Goal: Task Accomplishment & Management: Manage account settings

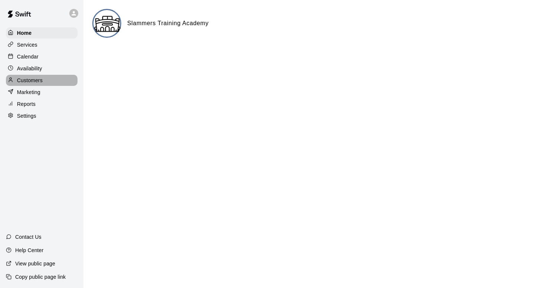
click at [31, 82] on p "Customers" at bounding box center [30, 80] width 26 height 7
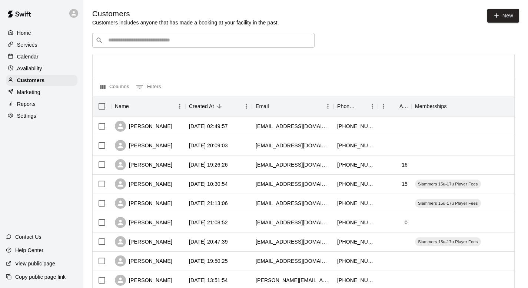
click at [168, 37] on div "​ ​" at bounding box center [203, 40] width 222 height 15
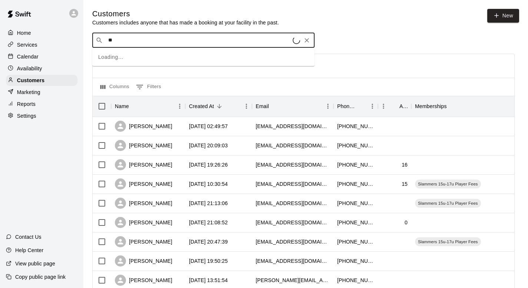
type input "*"
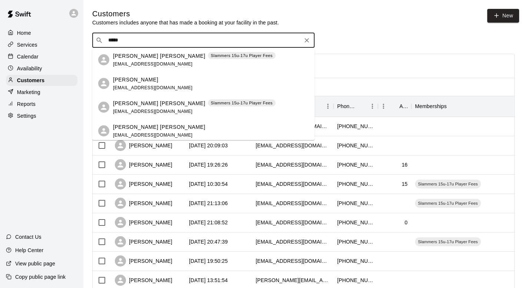
type input "*****"
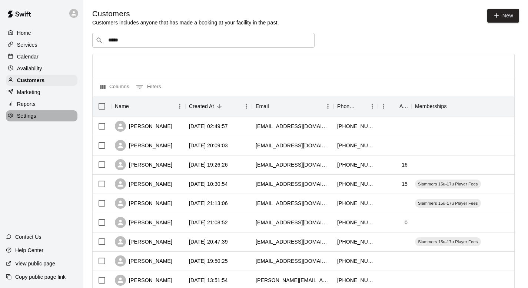
click at [27, 118] on p "Settings" at bounding box center [26, 115] width 19 height 7
select select "**"
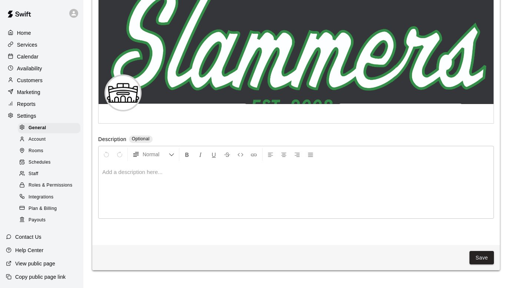
scroll to position [1730, 0]
click at [122, 98] on icon "button" at bounding box center [123, 94] width 7 height 7
click at [127, 100] on button "button" at bounding box center [123, 94] width 13 height 13
click at [123, 97] on icon "button" at bounding box center [124, 94] width 6 height 5
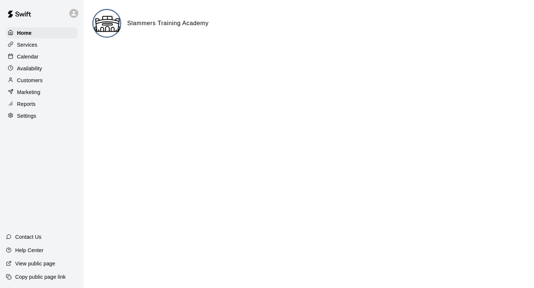
click at [101, 19] on img at bounding box center [107, 24] width 28 height 28
click at [30, 116] on p "Settings" at bounding box center [26, 115] width 19 height 7
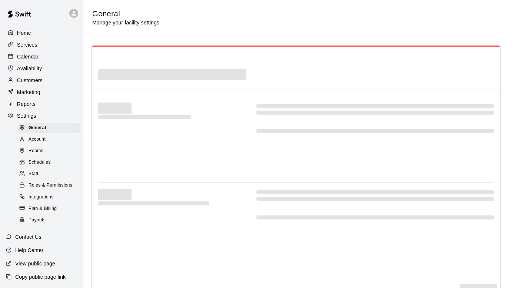
select select "**"
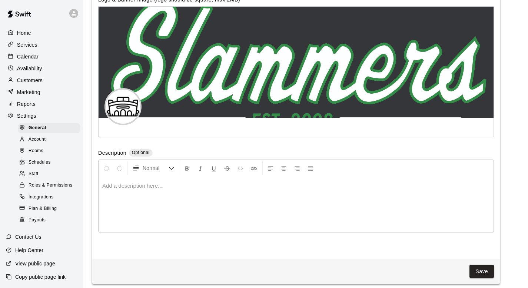
scroll to position [1742, 0]
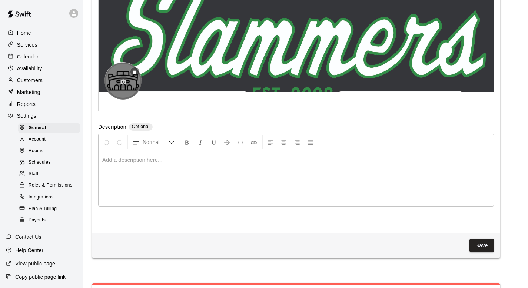
click at [125, 84] on icon "button" at bounding box center [124, 81] width 6 height 5
click at [123, 83] on circle "button" at bounding box center [124, 82] width 2 height 2
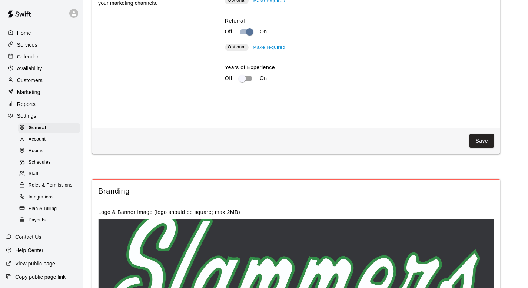
scroll to position [1631, 0]
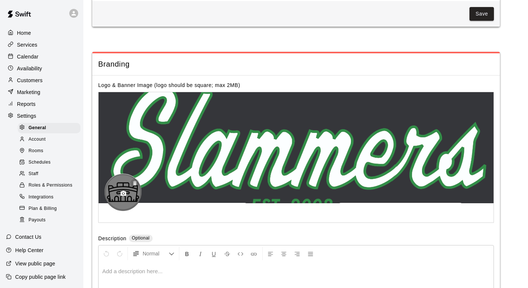
click at [133, 186] on icon "button" at bounding box center [134, 183] width 3 height 4
click at [124, 196] on icon "button" at bounding box center [124, 193] width 6 height 5
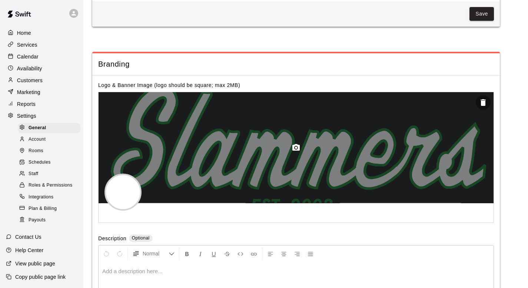
click at [294, 152] on icon "button" at bounding box center [296, 147] width 9 height 9
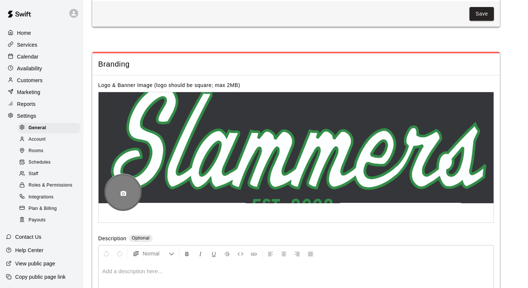
click at [132, 190] on div at bounding box center [122, 192] width 37 height 37
click at [119, 199] on button "button" at bounding box center [123, 193] width 13 height 13
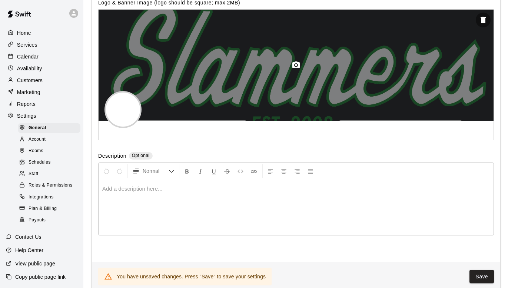
scroll to position [1869, 0]
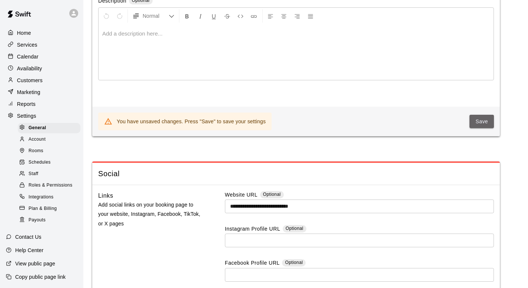
click at [481, 129] on button "Save" at bounding box center [481, 122] width 24 height 14
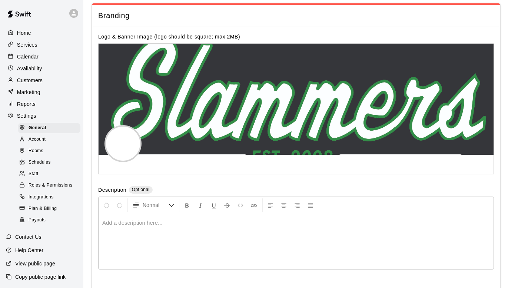
scroll to position [1733, 0]
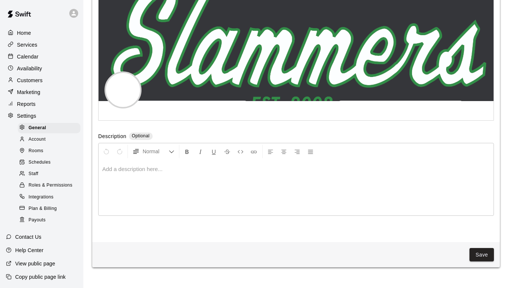
click at [483, 262] on button "Save" at bounding box center [481, 255] width 24 height 14
click at [28, 35] on p "Home" at bounding box center [24, 32] width 14 height 7
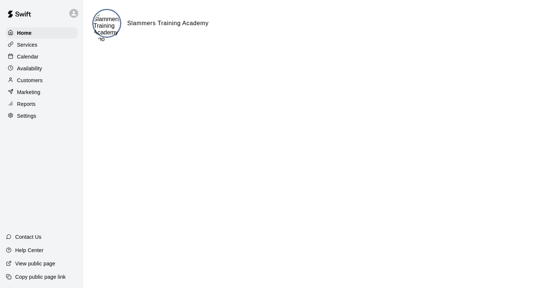
drag, startPoint x: 109, startPoint y: 28, endPoint x: 113, endPoint y: 23, distance: 6.2
click at [113, 23] on img at bounding box center [106, 26] width 27 height 33
click at [33, 114] on p "Settings" at bounding box center [26, 115] width 19 height 7
select select "**"
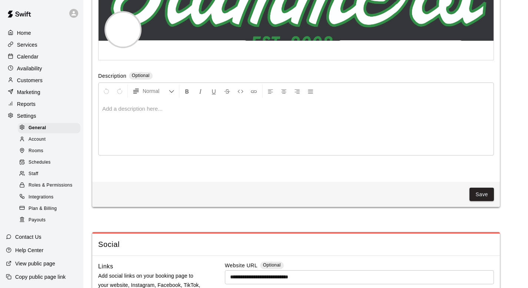
scroll to position [1717, 0]
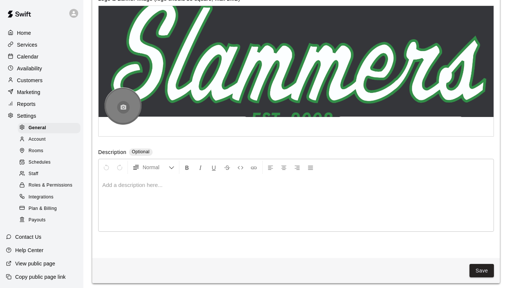
click at [125, 110] on icon "button" at bounding box center [124, 106] width 6 height 5
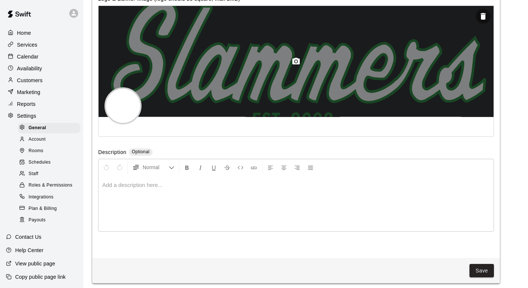
click at [207, 101] on div at bounding box center [296, 61] width 395 height 111
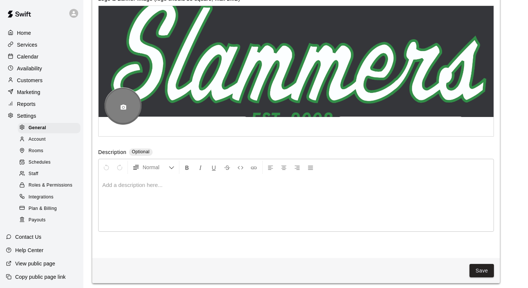
drag, startPoint x: 195, startPoint y: 84, endPoint x: 128, endPoint y: 110, distance: 71.2
click at [129, 111] on div at bounding box center [296, 65] width 395 height 119
click at [124, 109] on div at bounding box center [122, 105] width 37 height 37
click at [124, 110] on icon "button" at bounding box center [124, 106] width 6 height 5
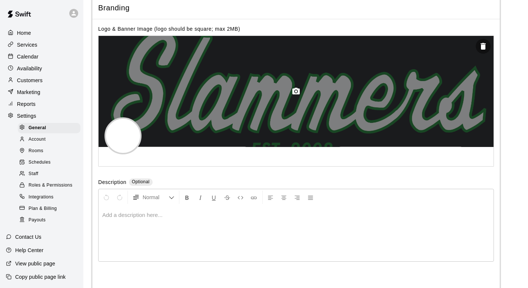
scroll to position [1686, 0]
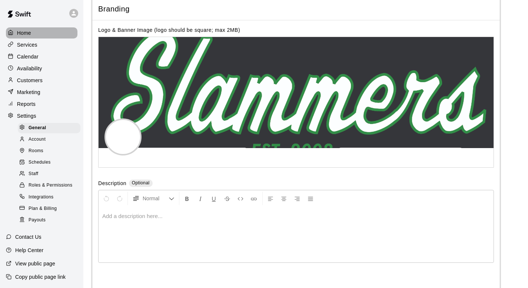
click at [34, 31] on div "Home" at bounding box center [42, 32] width 72 height 11
